Goal: Information Seeking & Learning: Learn about a topic

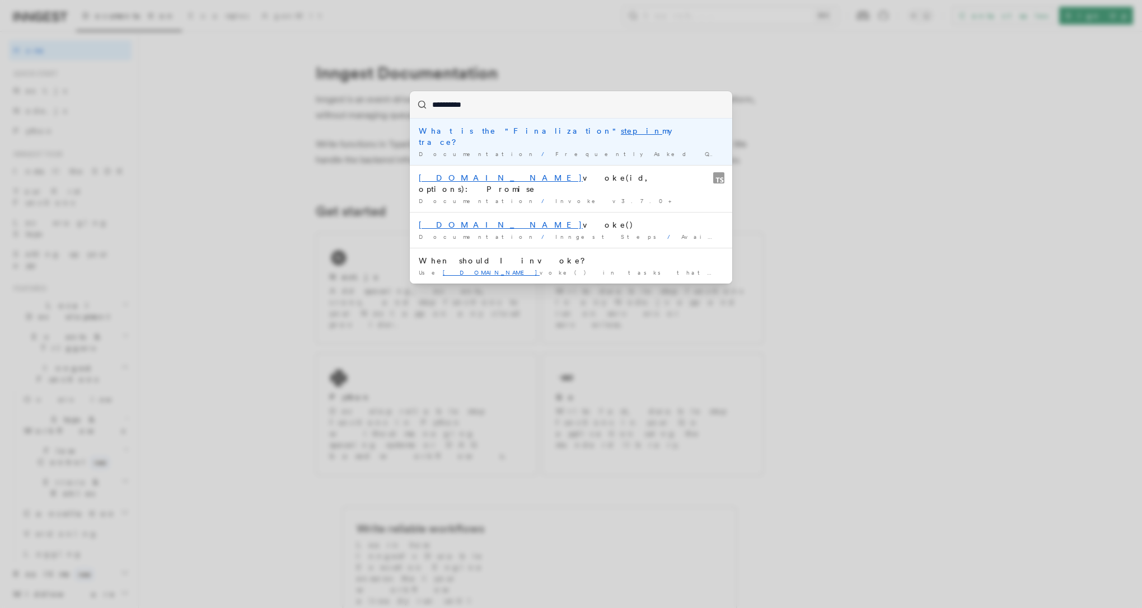
type input "**********"
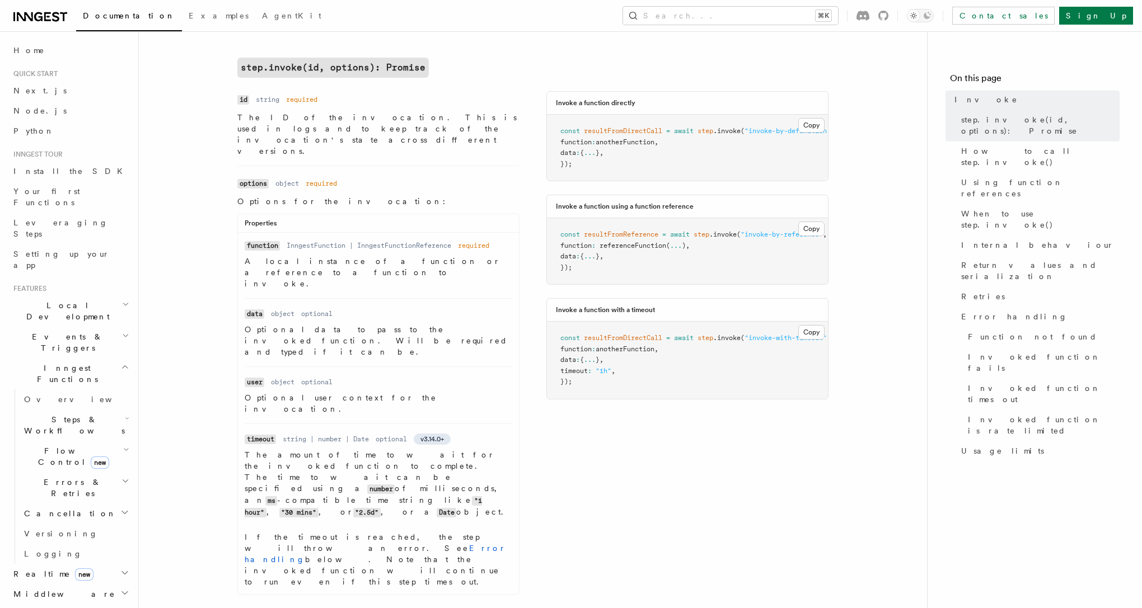
scroll to position [411, 0]
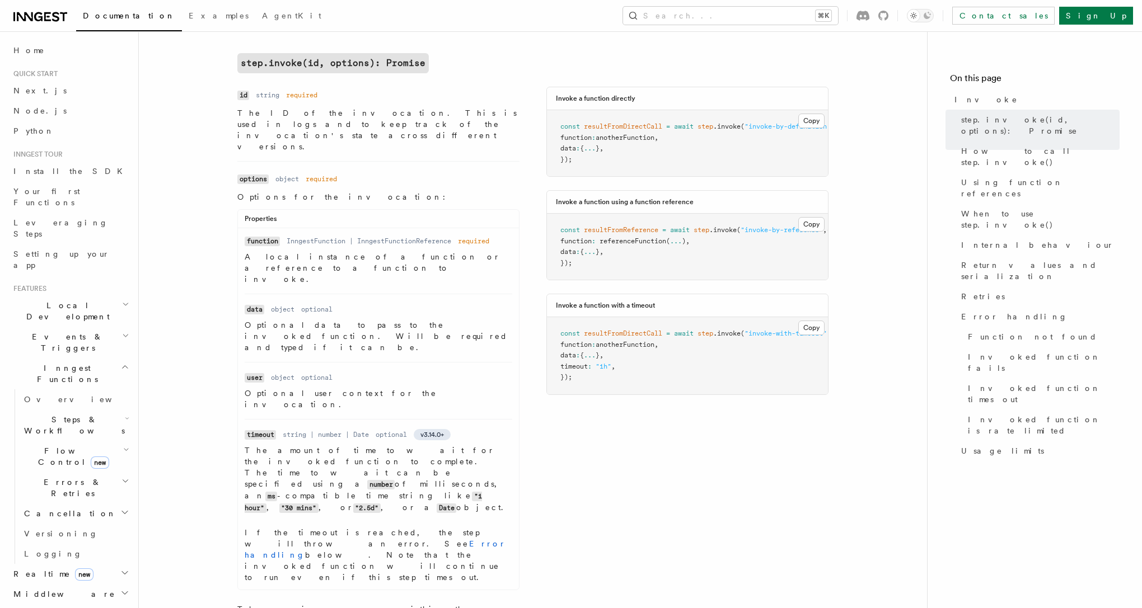
click at [81, 414] on span "Steps & Workflows" at bounding box center [72, 425] width 105 height 22
click at [77, 507] on span "Wait for events" at bounding box center [68, 517] width 67 height 20
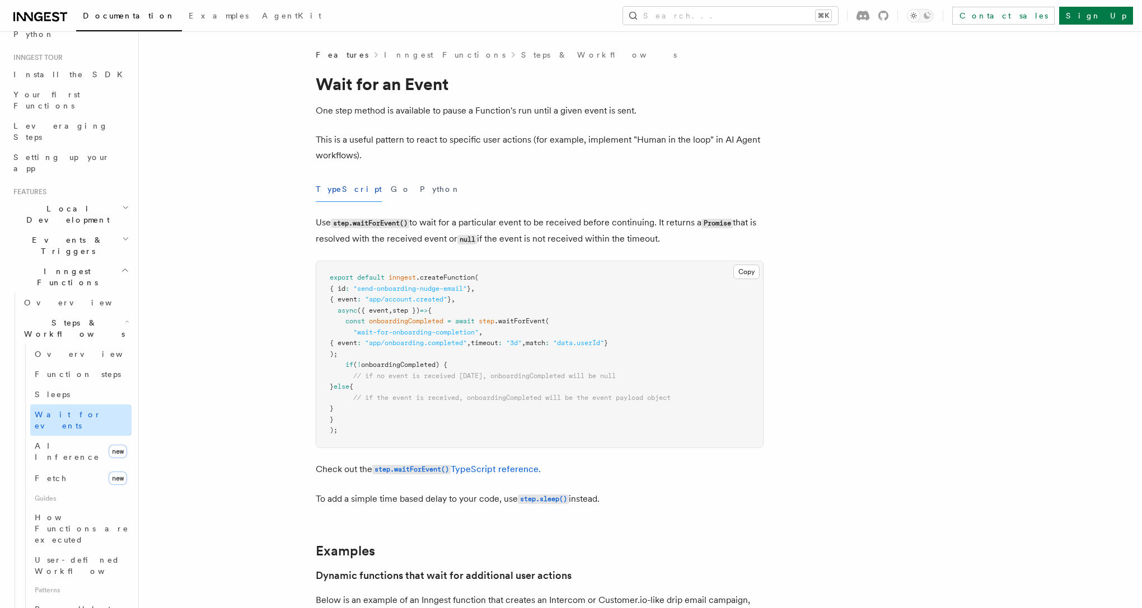
scroll to position [78, 0]
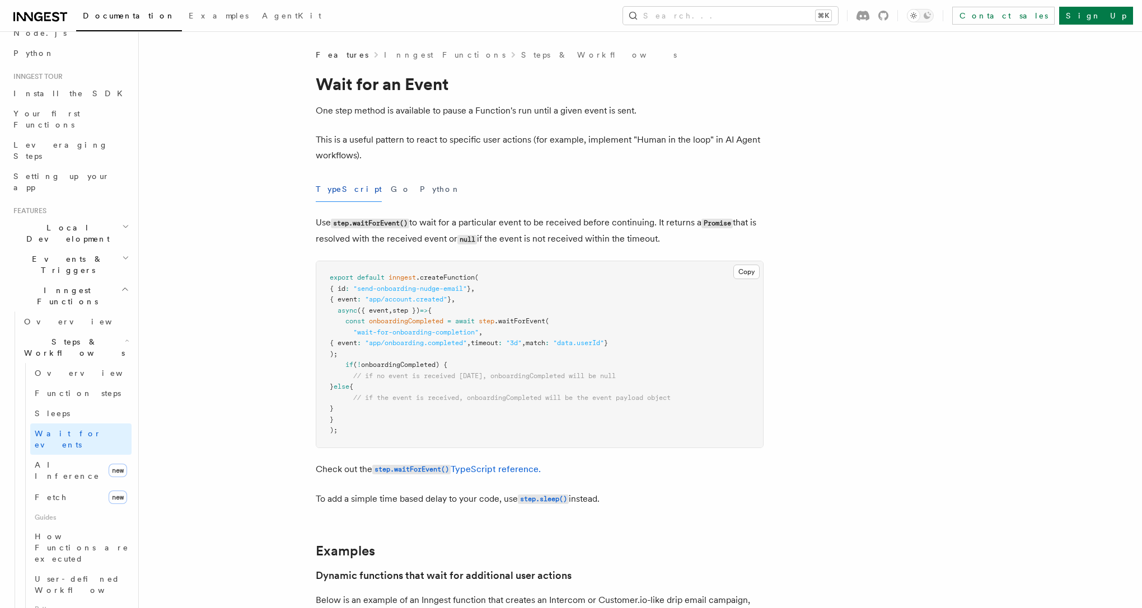
click at [85, 249] on h2 "Events & Triggers" at bounding box center [70, 264] width 123 height 31
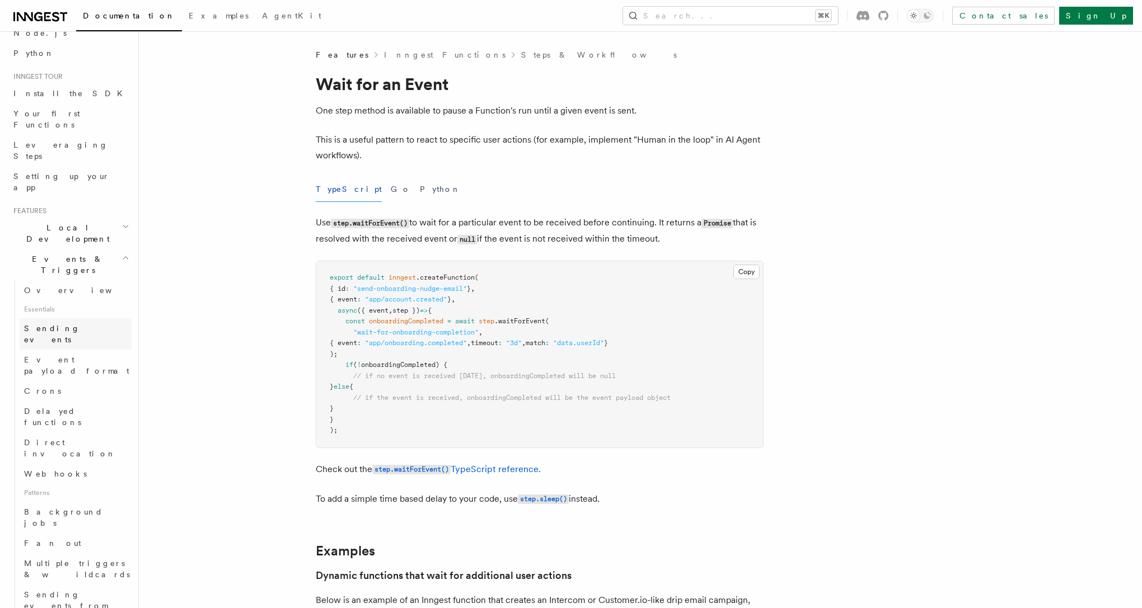
click at [65, 324] on span "Sending events" at bounding box center [52, 334] width 56 height 20
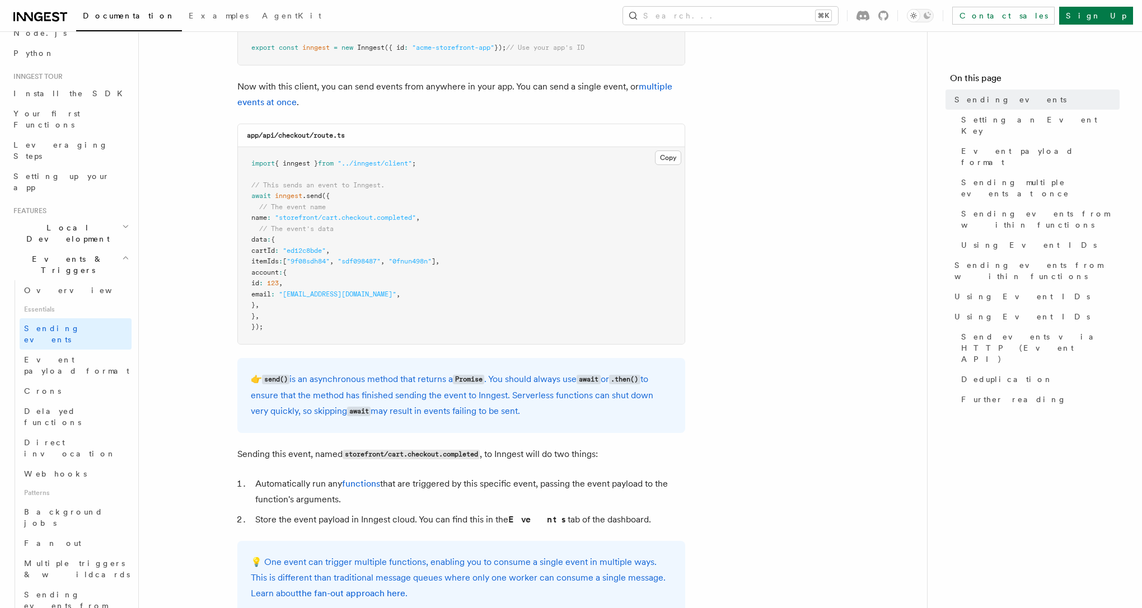
scroll to position [246, 0]
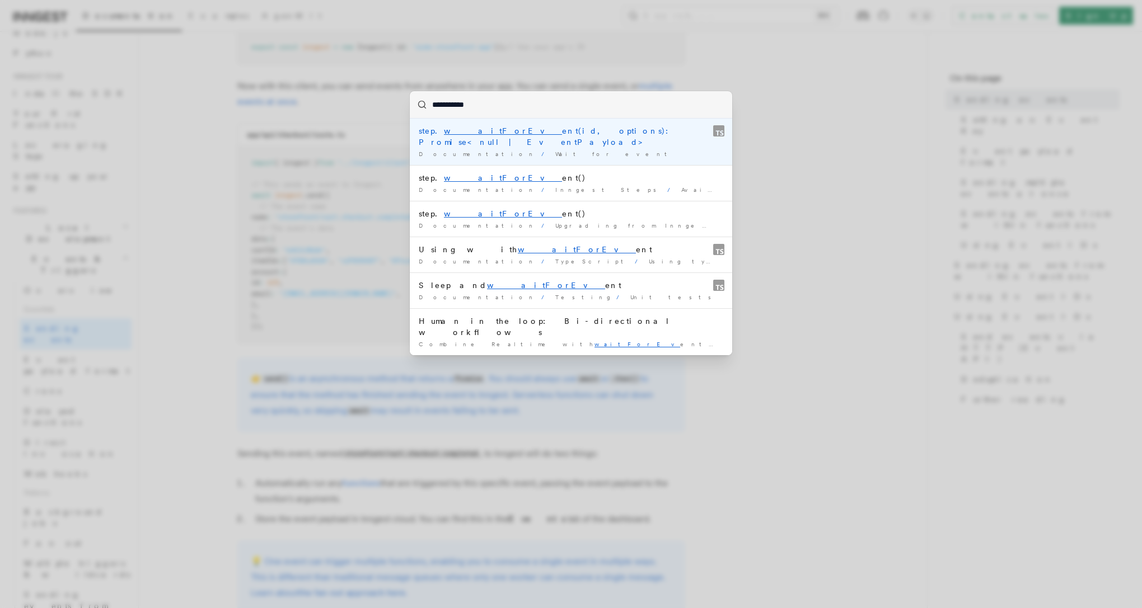
type input "**********"
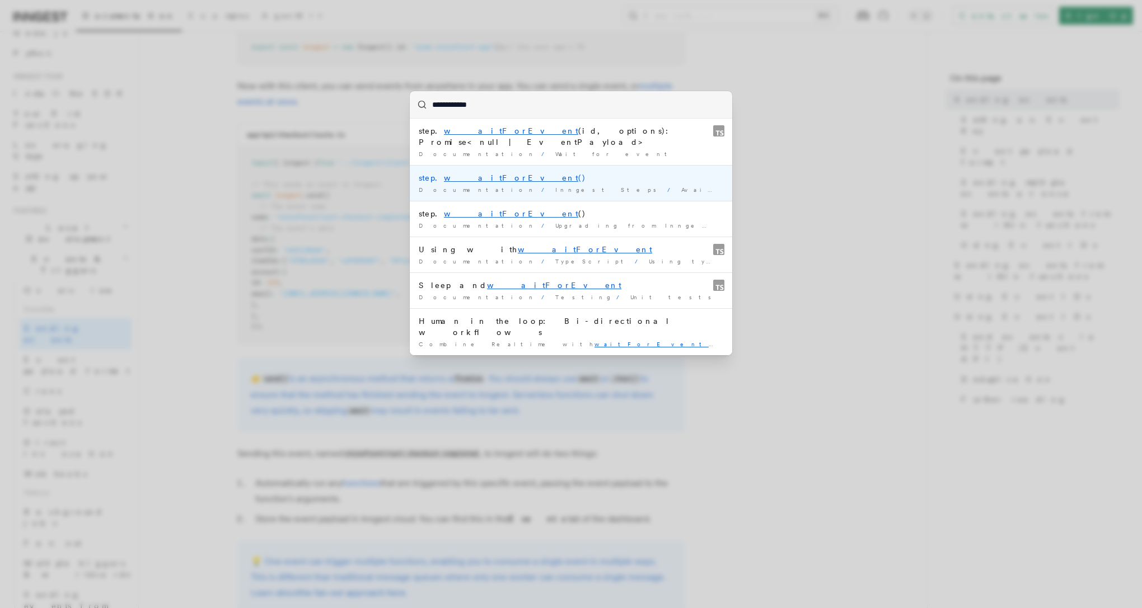
click at [470, 173] on mark "waitForEvent" at bounding box center [511, 177] width 134 height 9
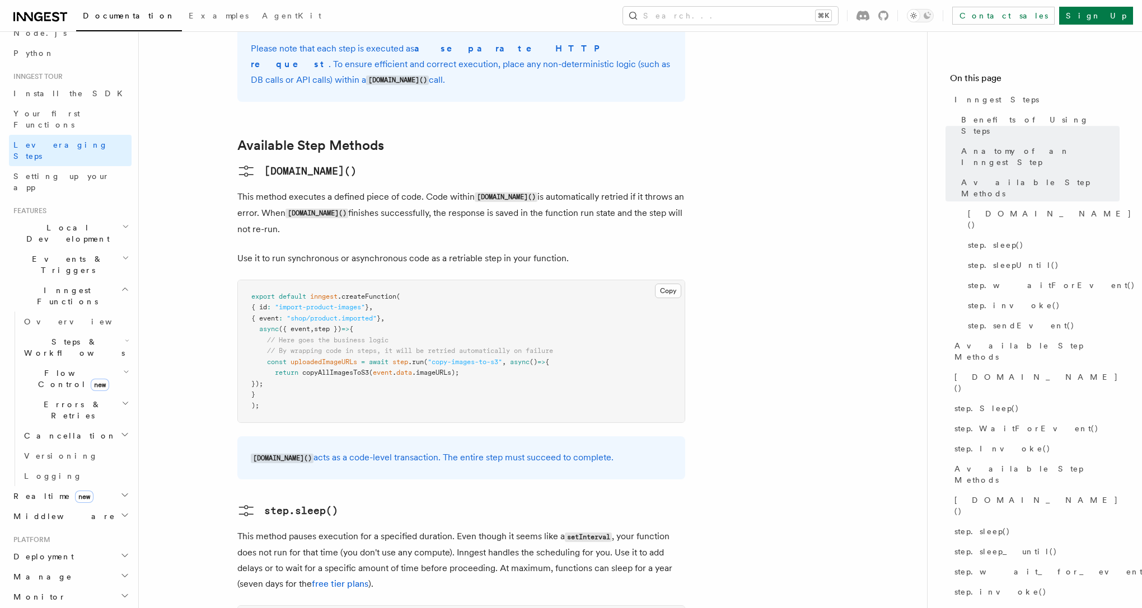
scroll to position [863, 0]
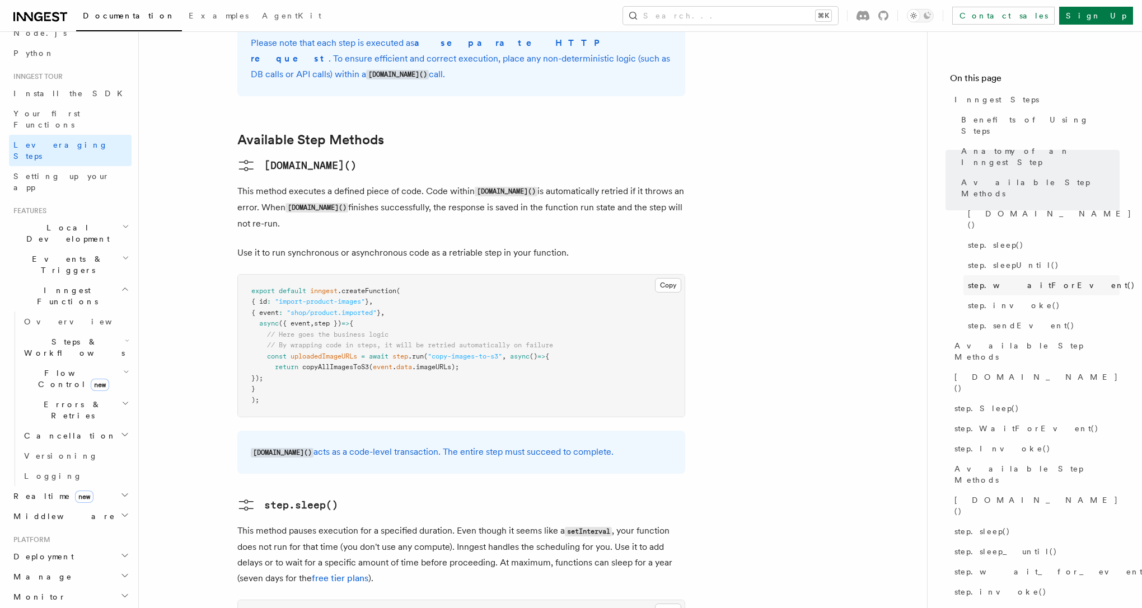
click at [1006, 280] on span "step.waitForEvent()" at bounding box center [1051, 285] width 167 height 11
click at [1005, 280] on span "step.waitForEvent()" at bounding box center [1051, 285] width 167 height 11
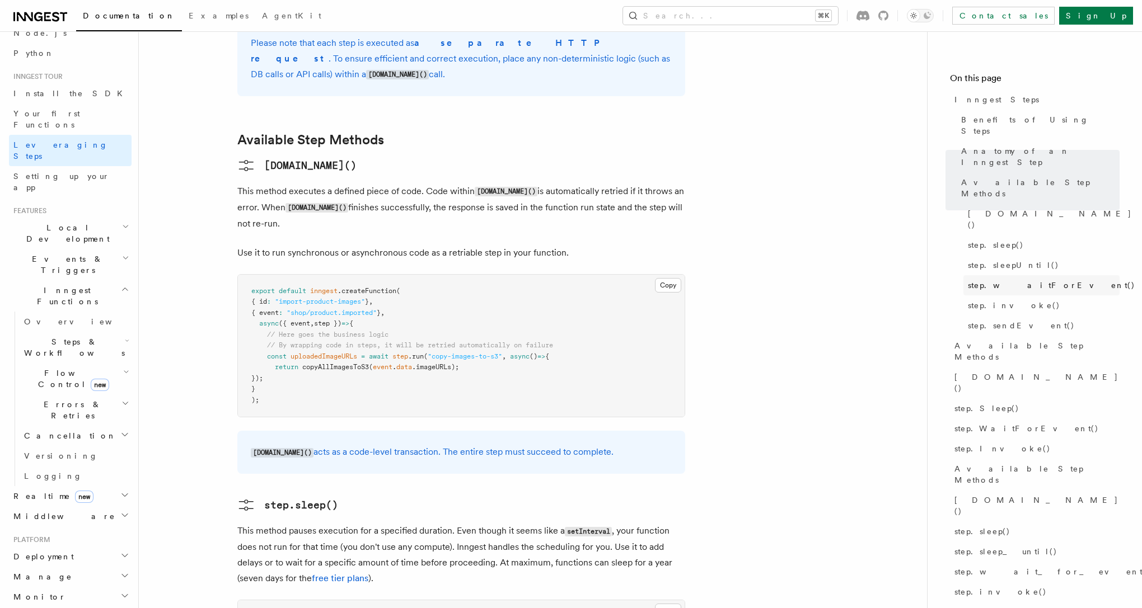
click at [1005, 280] on span "step.waitForEvent()" at bounding box center [1051, 285] width 167 height 11
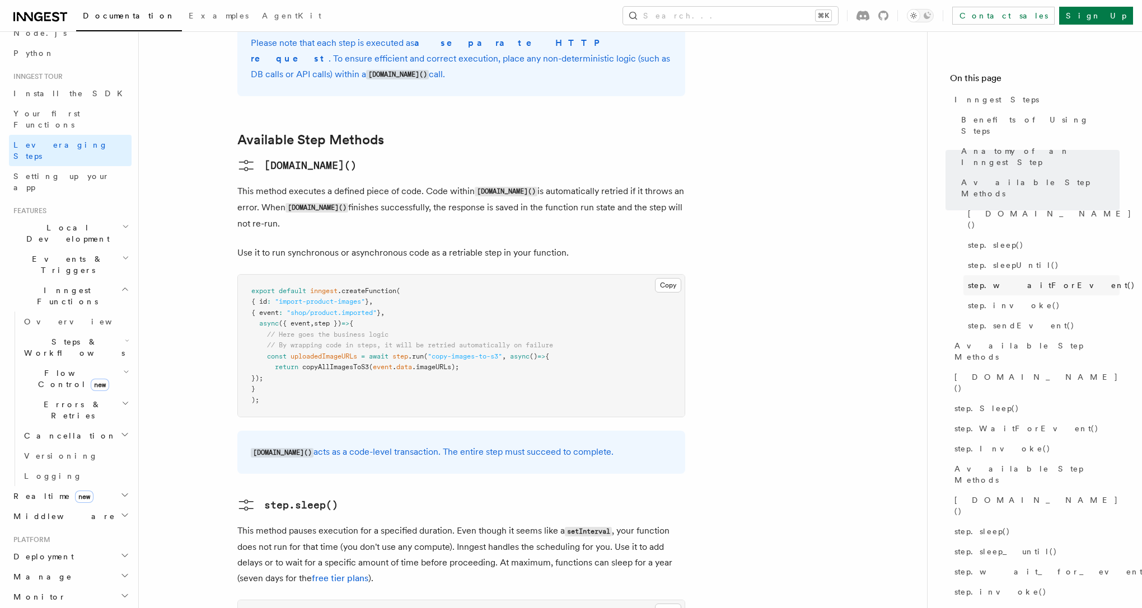
click at [1005, 280] on span "step.waitForEvent()" at bounding box center [1051, 285] width 167 height 11
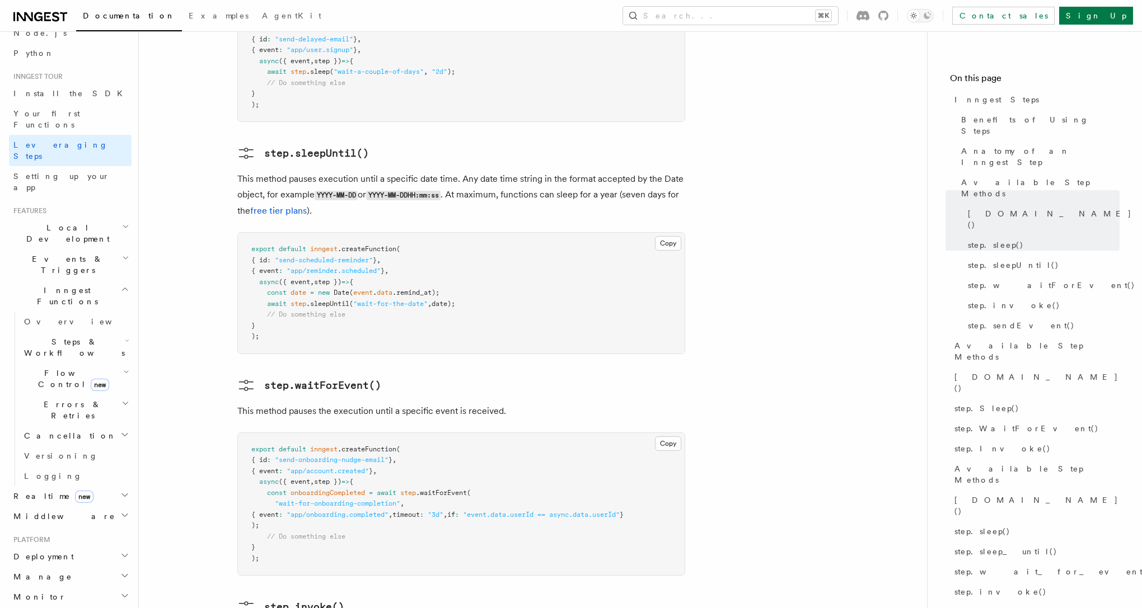
scroll to position [1499, 0]
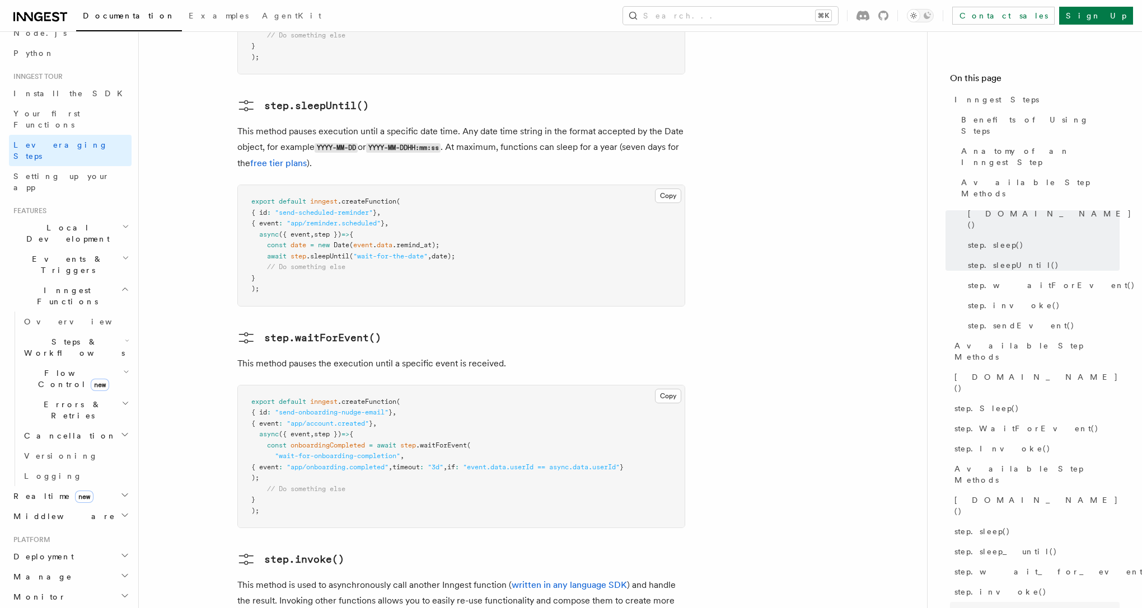
click at [989, 607] on span "step.send_event()" at bounding box center [1014, 612] width 120 height 11
click at [992, 602] on link "step.send_event()" at bounding box center [1035, 612] width 170 height 20
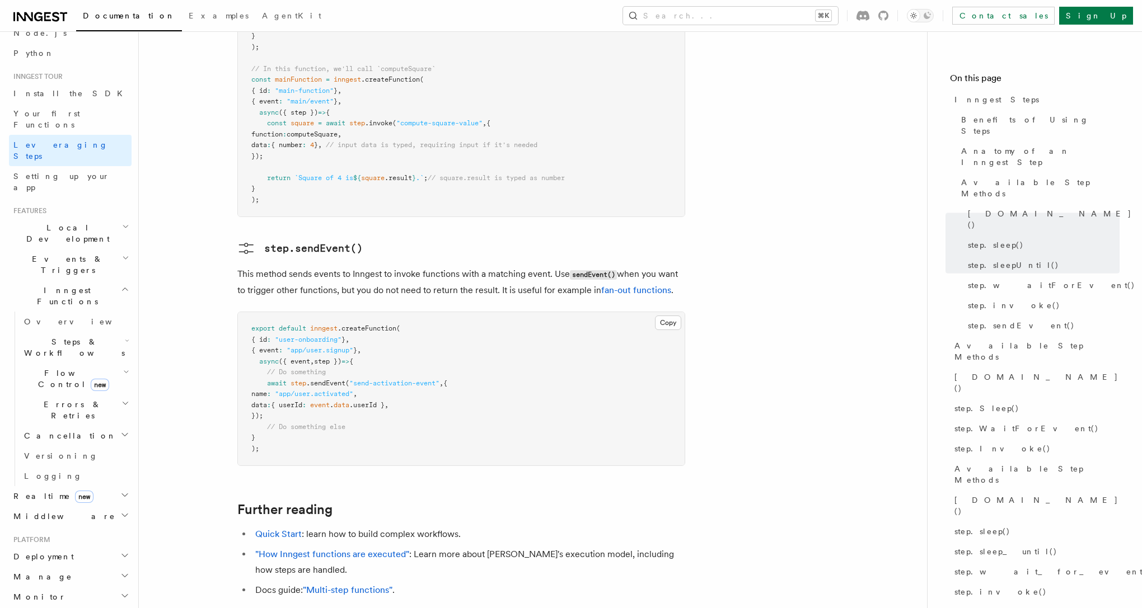
scroll to position [2347, 0]
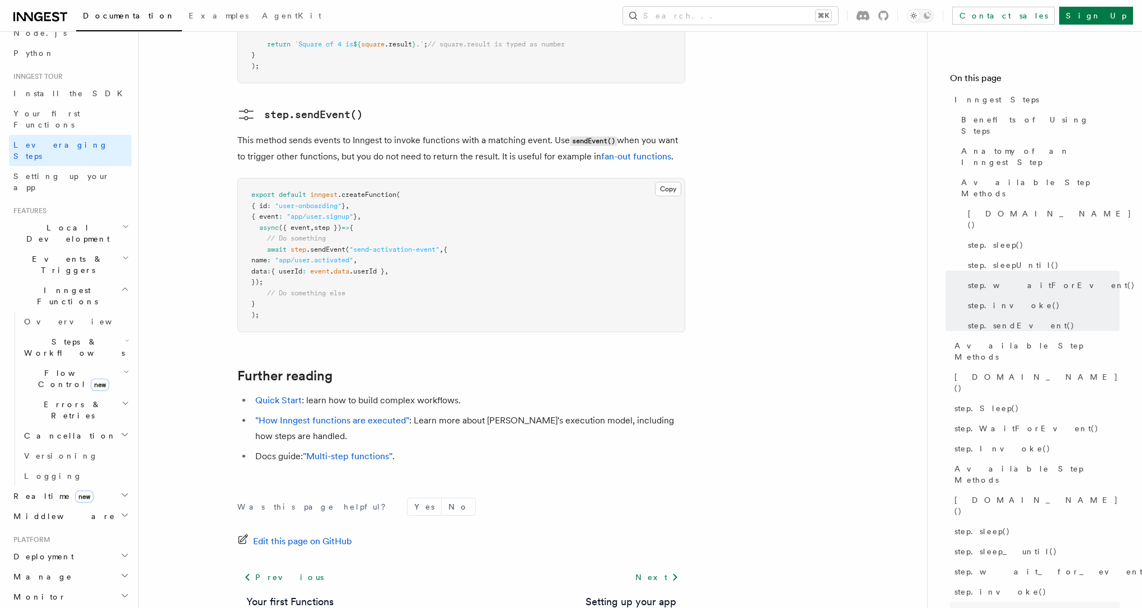
click at [975, 607] on span "step.send_event()" at bounding box center [1014, 612] width 120 height 11
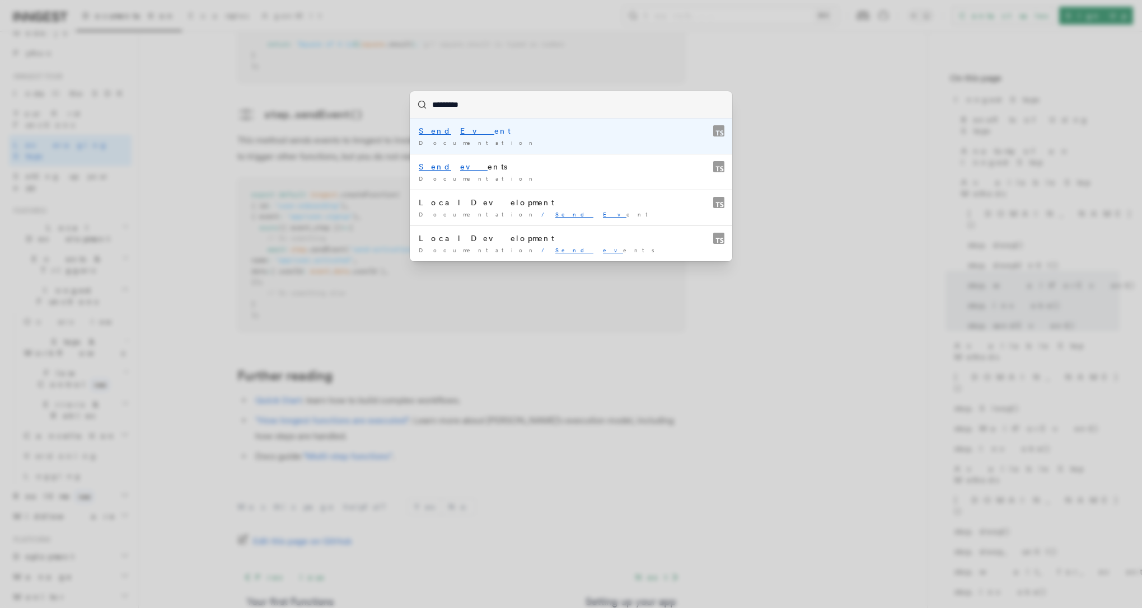
type input "**********"
